Goal: Task Accomplishment & Management: Manage account settings

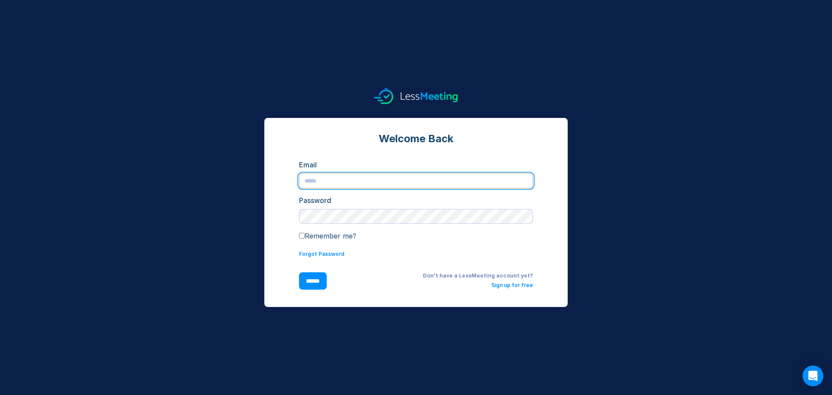
type input "**********"
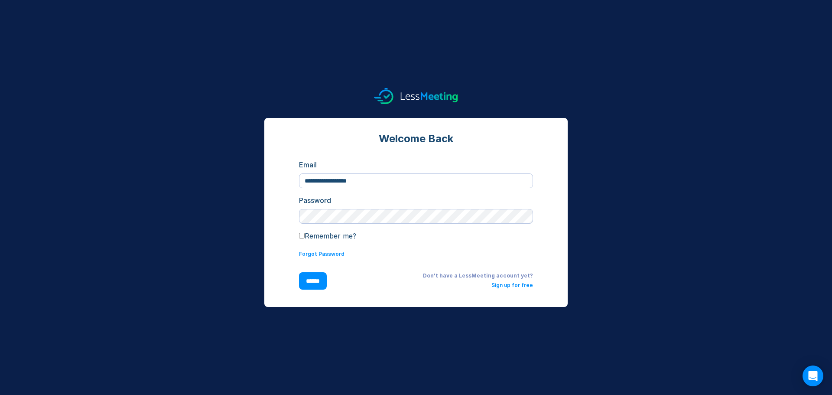
click at [318, 278] on input "******" at bounding box center [313, 280] width 28 height 17
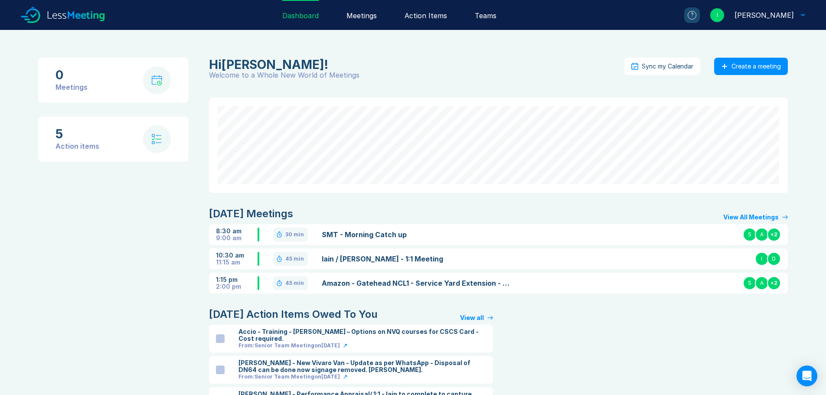
click at [444, 17] on div "Action Items" at bounding box center [425, 15] width 42 height 30
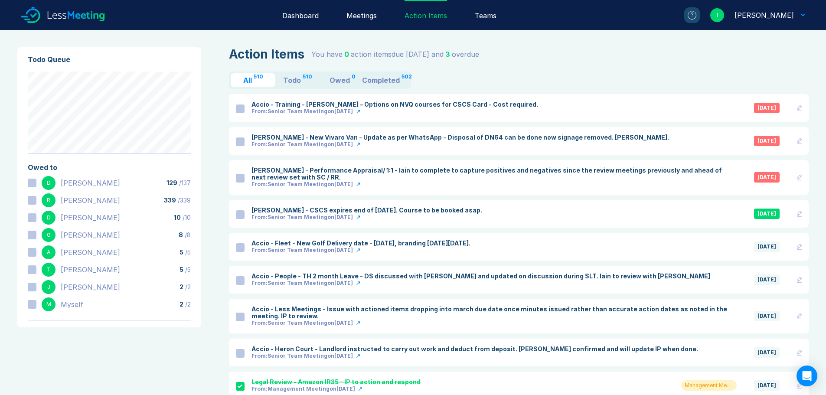
click at [239, 109] on div at bounding box center [240, 108] width 9 height 9
click at [241, 181] on div at bounding box center [240, 178] width 9 height 9
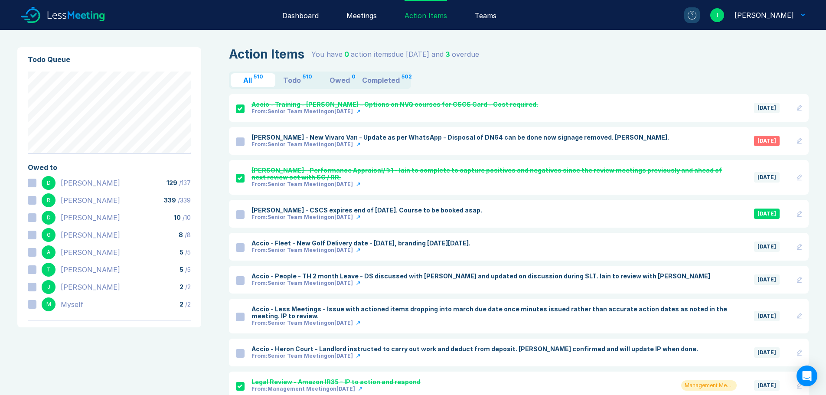
click at [240, 179] on icon at bounding box center [239, 177] width 5 height 3
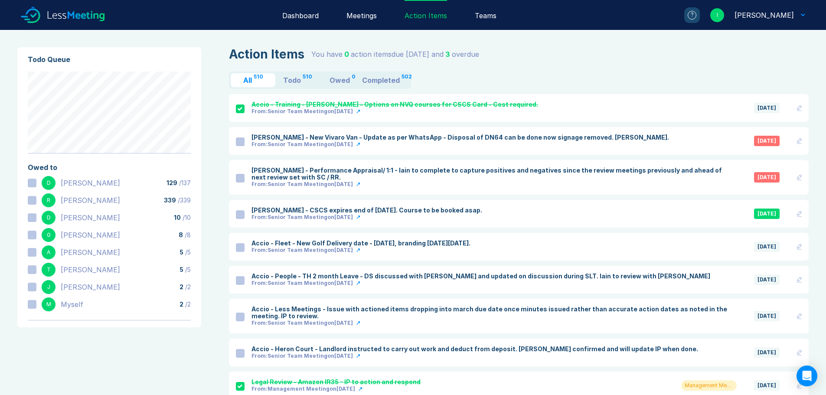
click at [238, 180] on div at bounding box center [240, 178] width 9 height 9
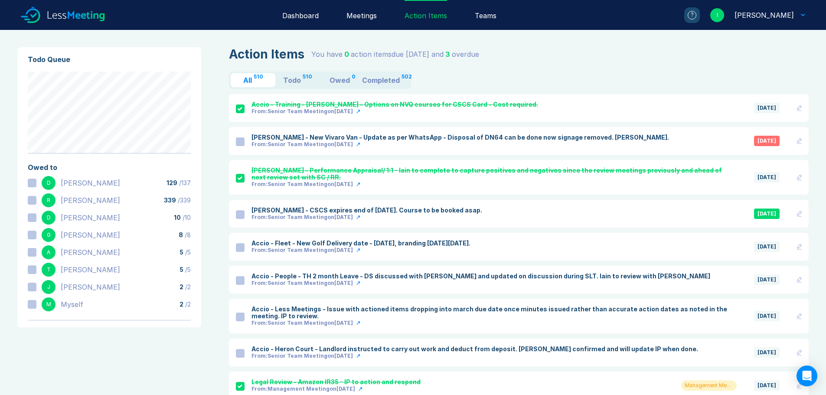
click at [426, 20] on div "Action Items" at bounding box center [425, 15] width 42 height 30
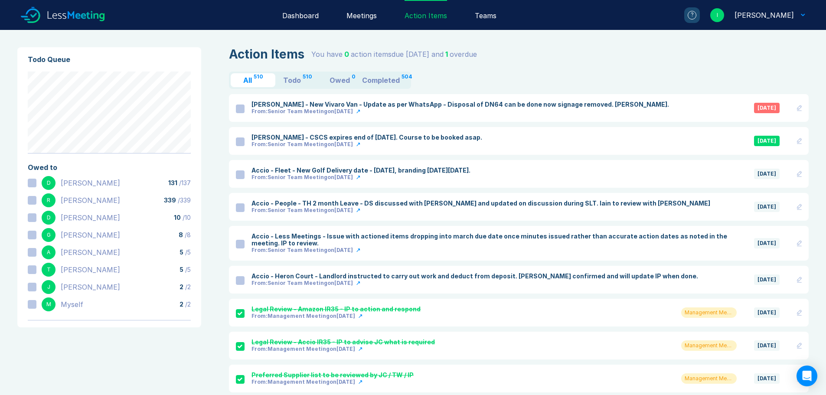
click at [696, 17] on div "?" at bounding box center [691, 15] width 9 height 9
click at [445, 18] on div "Action Items" at bounding box center [425, 15] width 42 height 30
click at [377, 16] on div "Meetings" at bounding box center [361, 15] width 30 height 30
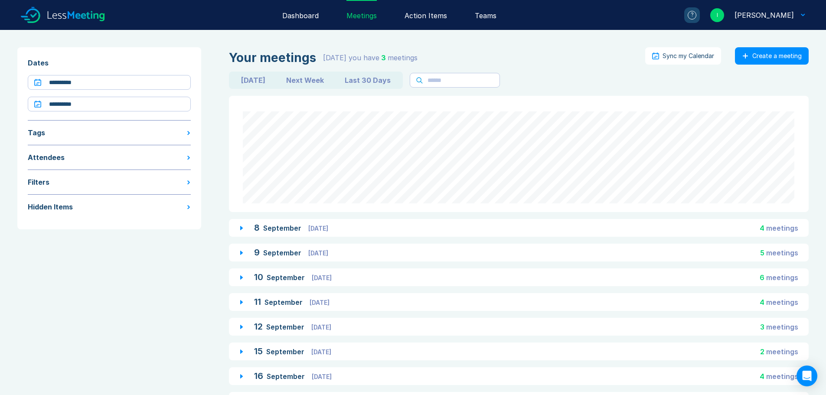
click at [423, 18] on div "Action Items" at bounding box center [425, 15] width 42 height 30
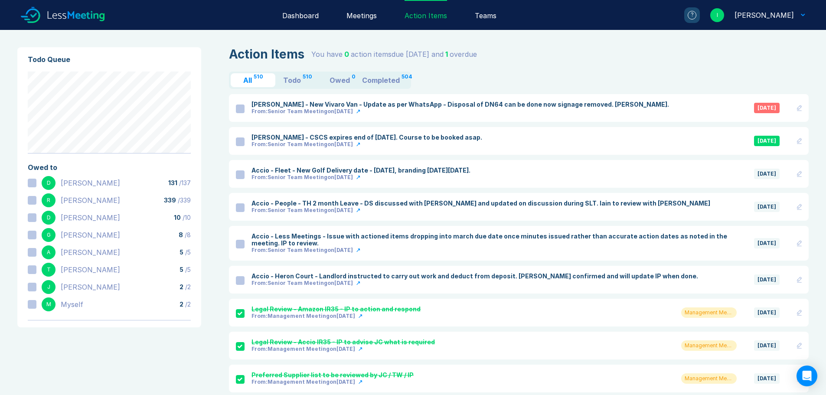
click at [366, 19] on div "Meetings" at bounding box center [361, 15] width 30 height 30
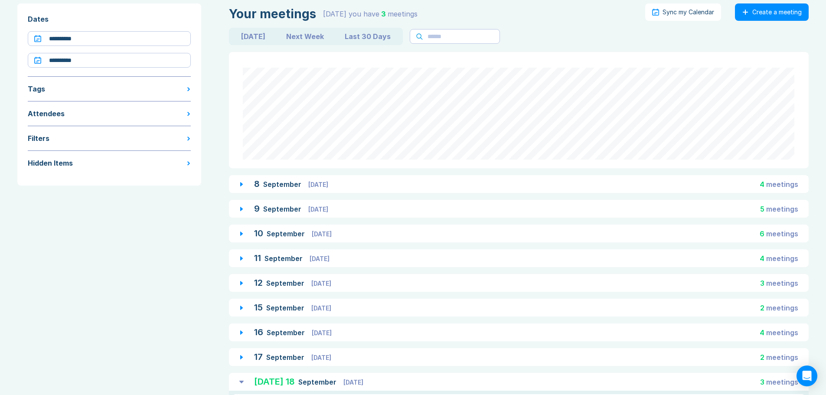
scroll to position [158, 0]
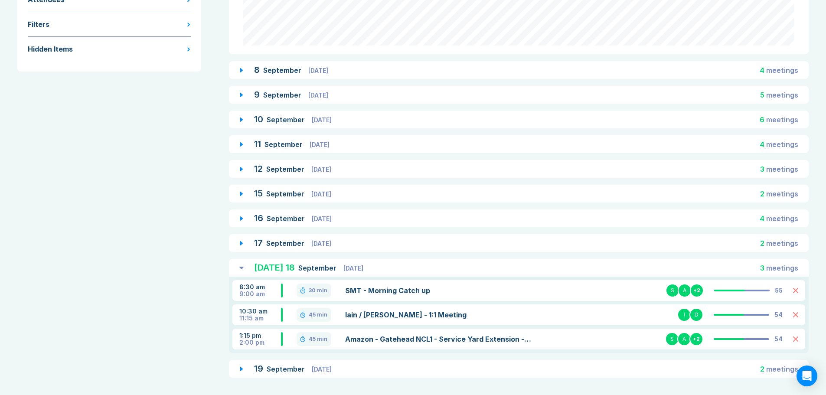
click at [313, 367] on span "[DATE]" at bounding box center [322, 368] width 20 height 7
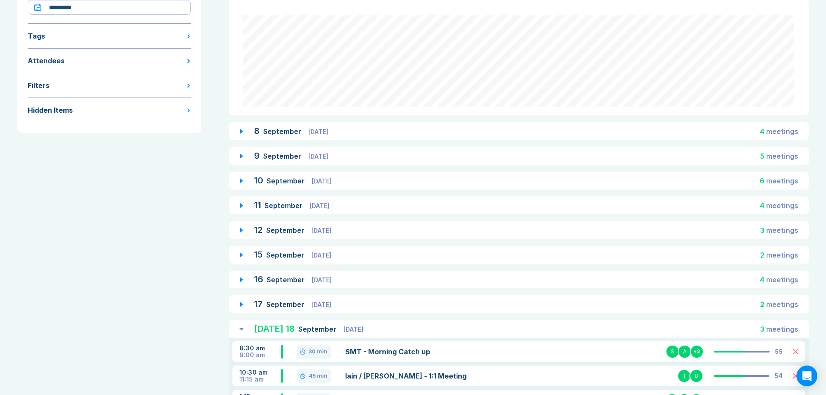
scroll to position [83, 0]
